Goal: Information Seeking & Learning: Learn about a topic

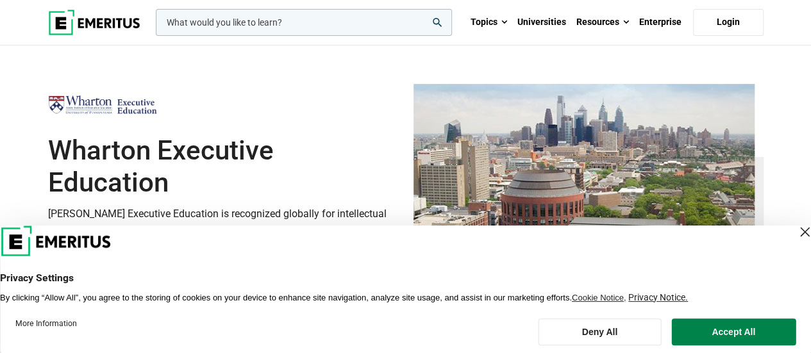
click at [796, 233] on div "Close Layer" at bounding box center [805, 232] width 18 height 18
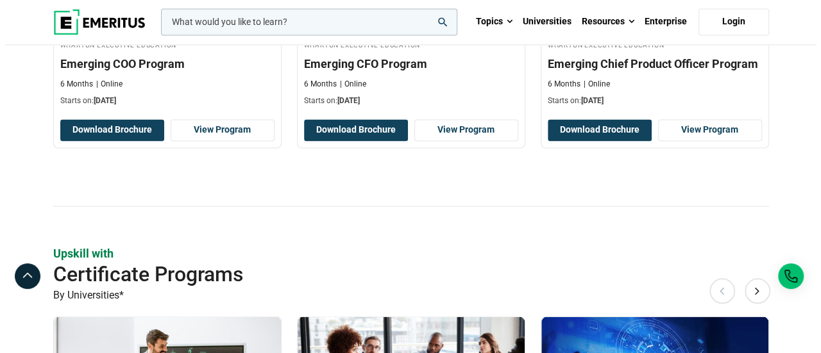
scroll to position [1410, 0]
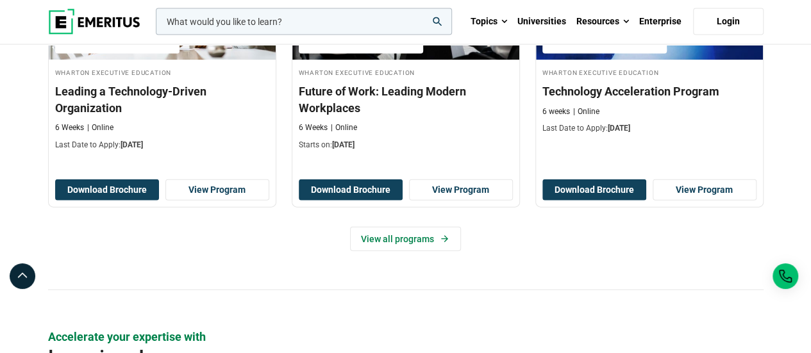
click at [261, 18] on input "woocommerce-product-search-field-0" at bounding box center [304, 21] width 296 height 27
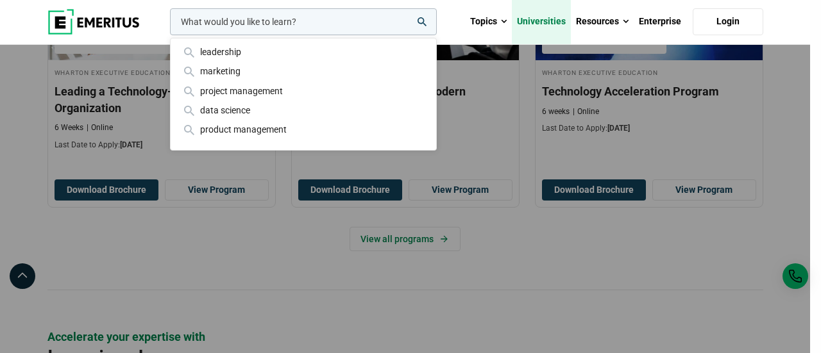
click at [544, 22] on link "Universities" at bounding box center [541, 21] width 59 height 45
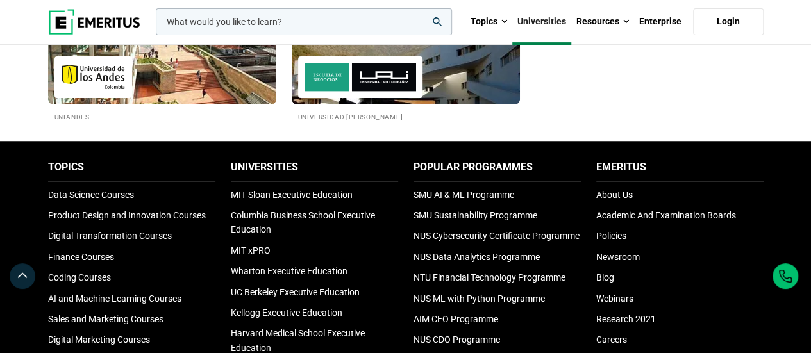
scroll to position [2629, 0]
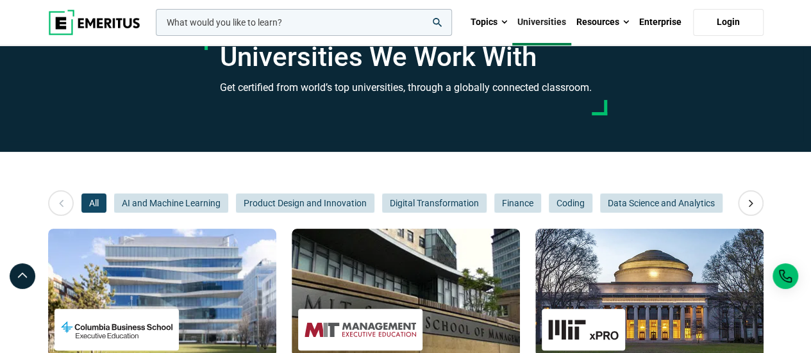
scroll to position [0, 0]
